Goal: Task Accomplishment & Management: Manage account settings

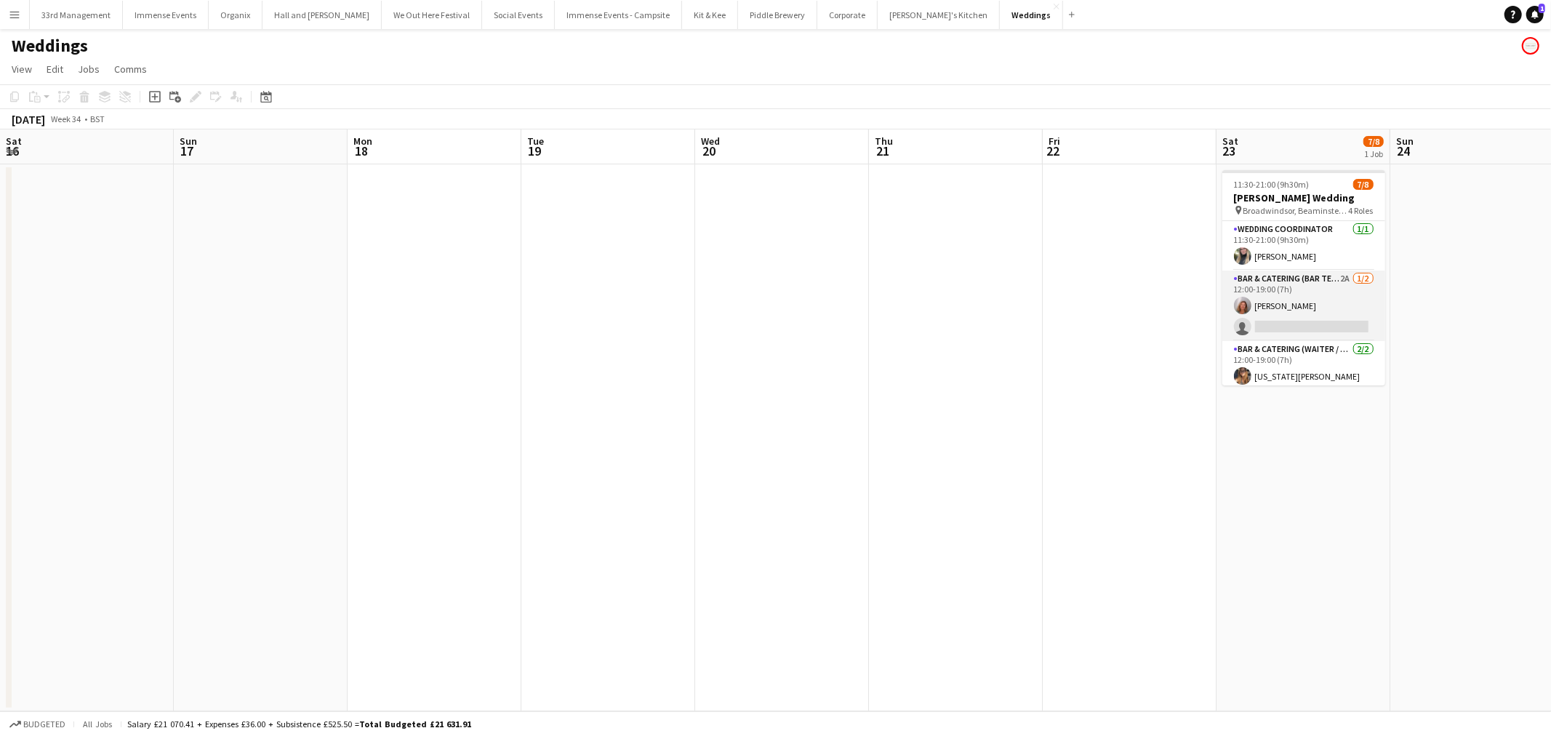
scroll to position [0, 369]
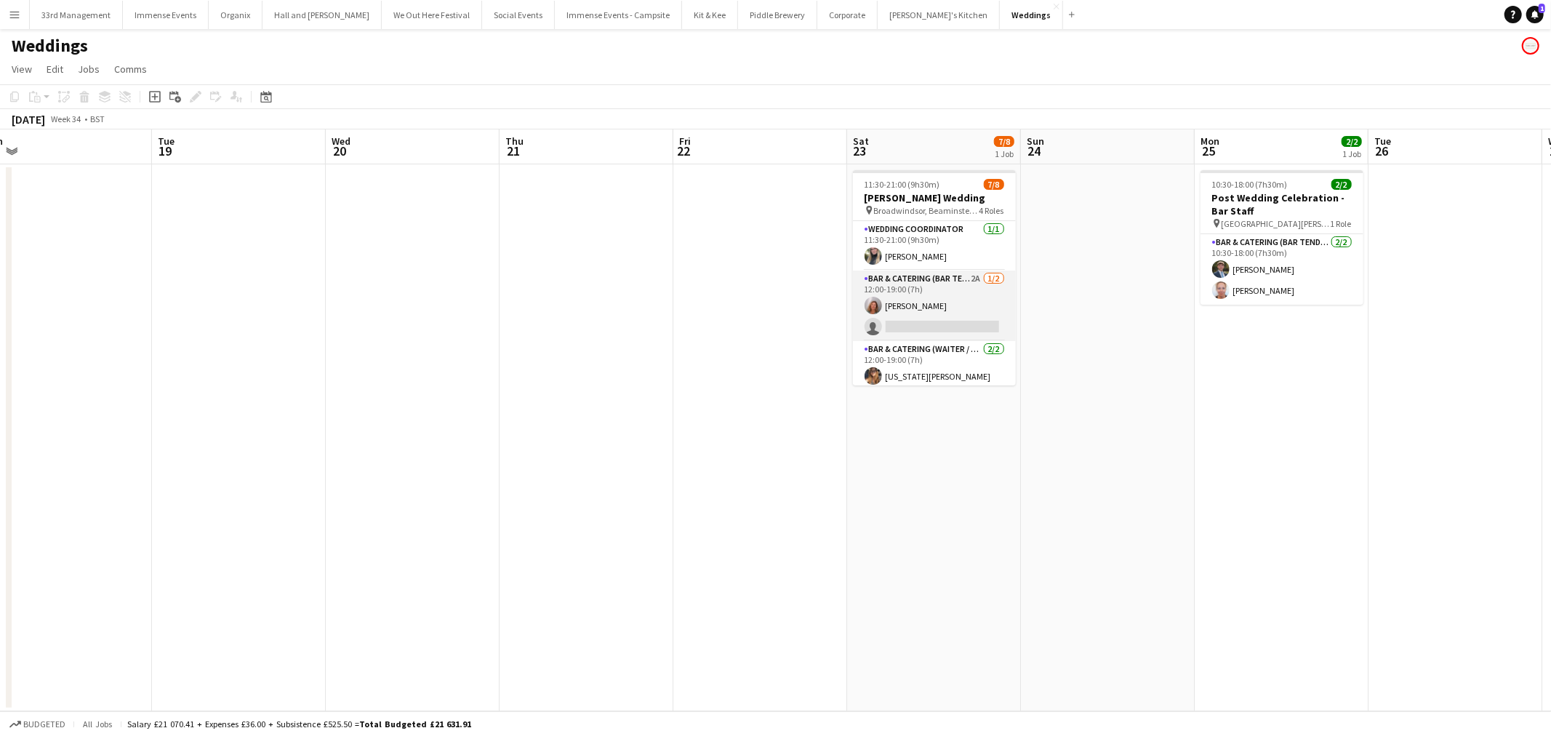
click at [931, 295] on app-card-role "Bar & Catering (Bar Tender) 2A 1/2 12:00-19:00 (7h) Rachel Revell single-neutra…" at bounding box center [934, 305] width 163 height 71
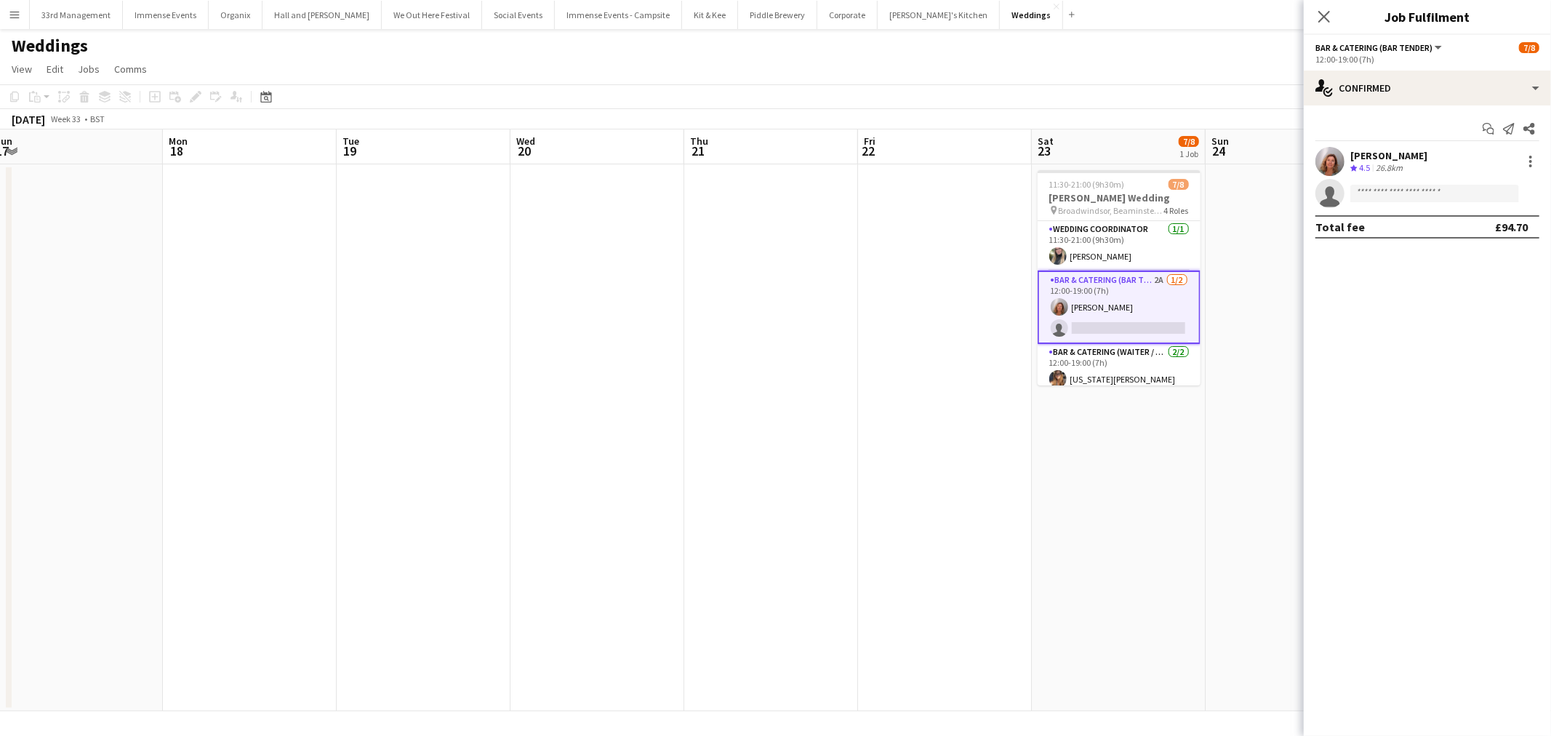
drag, startPoint x: 763, startPoint y: 558, endPoint x: 1034, endPoint y: 558, distance: 271.2
click at [1034, 558] on app-calendar-viewport "Fri 15 Sat 16 Sun 17 Mon 18 Tue 19 Wed 20 Thu 21 Fri 22 Sat 23 7/8 1 Job Sun 24…" at bounding box center [775, 420] width 1551 height 582
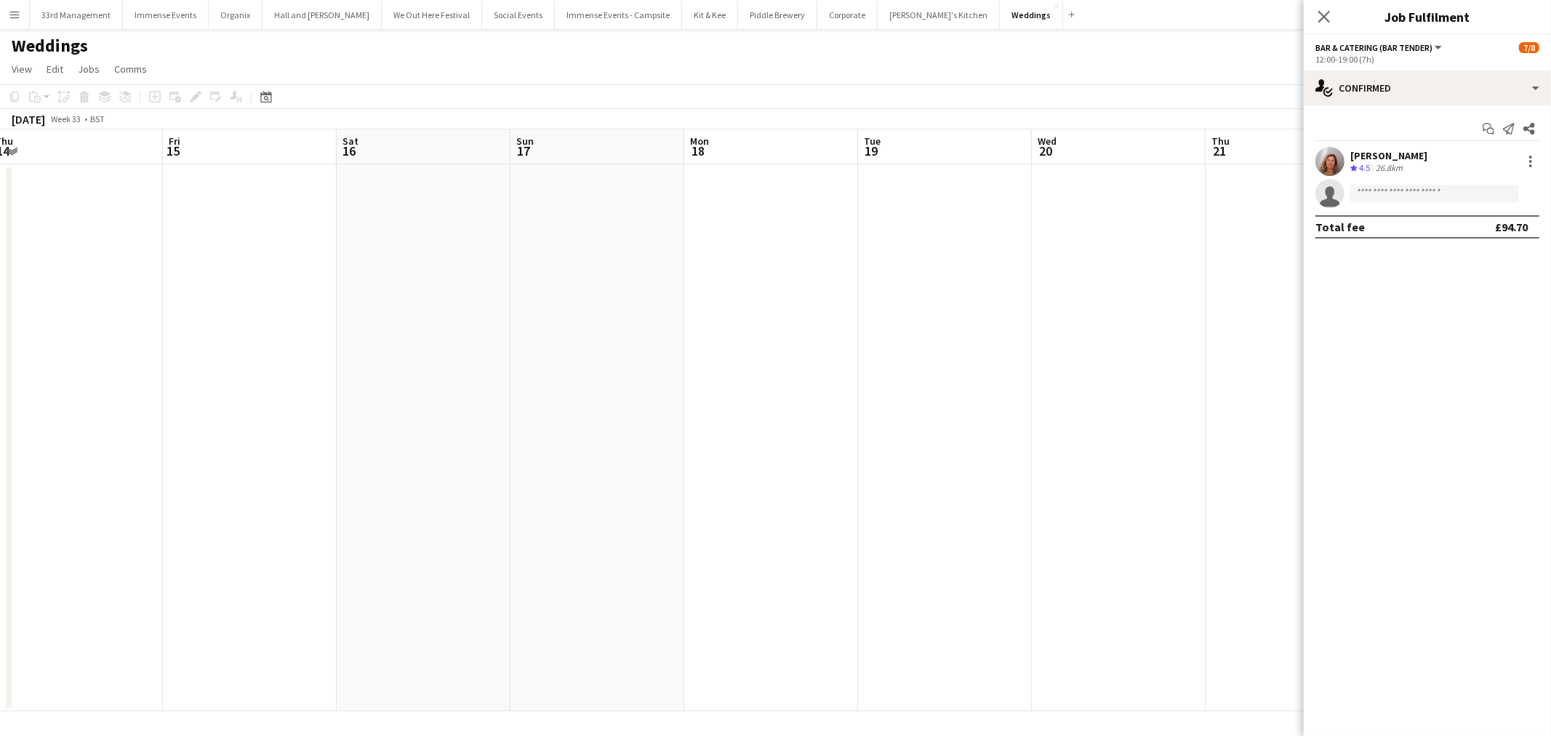
drag, startPoint x: 1157, startPoint y: 387, endPoint x: 1147, endPoint y: 391, distance: 10.1
click at [1156, 387] on app-calendar-viewport "Tue 12 Wed 13 Thu 14 Fri 15 Sat 16 Sun 17 Mon 18 Tue 19 Wed 20 Thu 21 Fri 22 Sa…" at bounding box center [775, 420] width 1551 height 582
drag, startPoint x: 971, startPoint y: 371, endPoint x: 807, endPoint y: 276, distance: 189.9
click at [1109, 360] on app-calendar-viewport "Thu 7 Fri 8 Sat 9 Sun 10 Mon 11 Tue 12 Wed 13 Thu 14 Fri 15 Sat 16 Sun 17 Mon 1…" at bounding box center [775, 420] width 1551 height 582
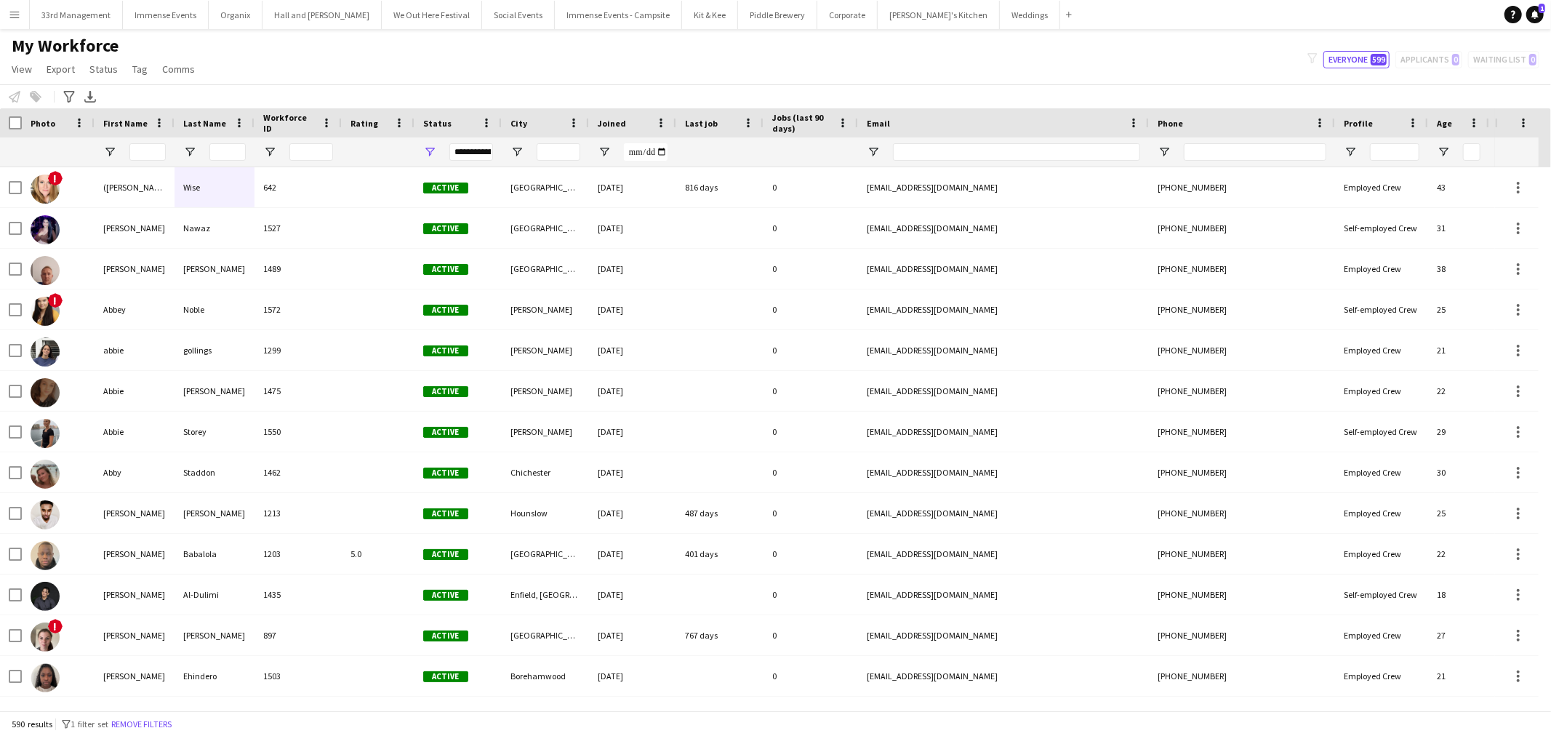
click at [358, 95] on div "Notify workforce Add to tag Select at least one crew to tag him or her. Advance…" at bounding box center [775, 96] width 1551 height 24
